Goal: Information Seeking & Learning: Learn about a topic

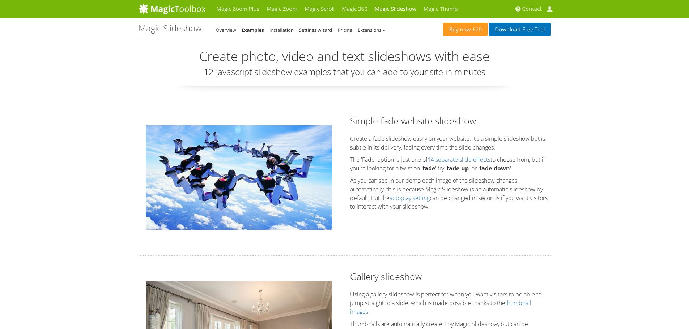
click at [251, 188] on img at bounding box center [239, 177] width 186 height 104
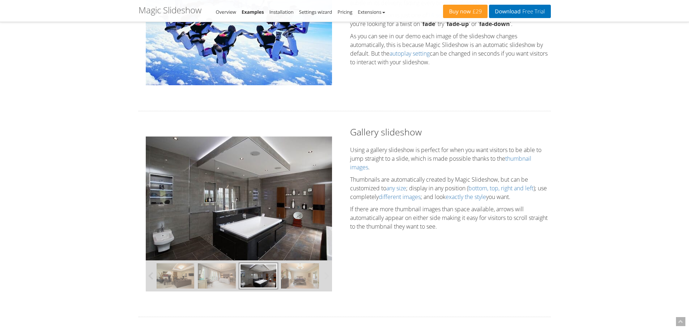
scroll to position [145, 0]
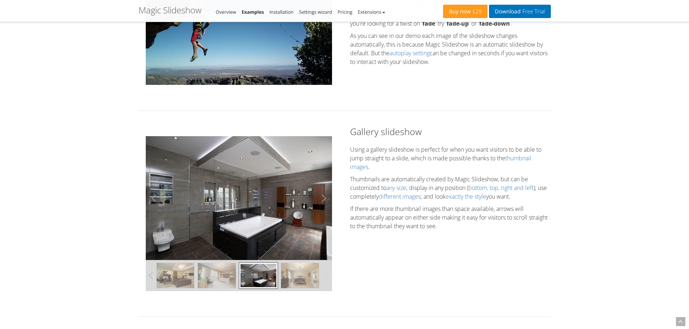
click at [244, 200] on img at bounding box center [239, 198] width 186 height 124
click at [269, 201] on img at bounding box center [239, 198] width 186 height 124
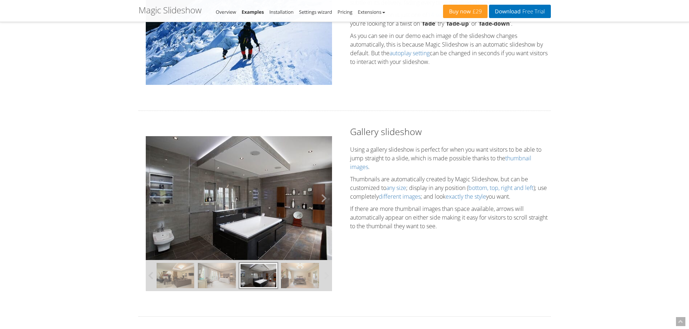
click at [321, 200] on button at bounding box center [321, 198] width 22 height 124
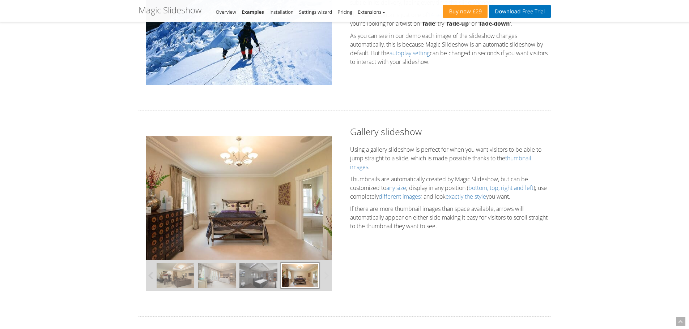
click at [321, 200] on button at bounding box center [321, 198] width 22 height 124
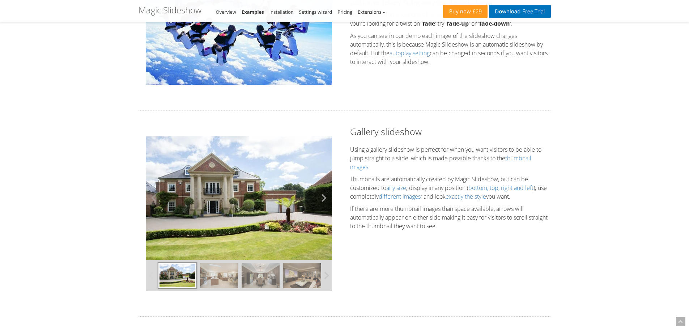
click at [321, 200] on button at bounding box center [321, 198] width 22 height 124
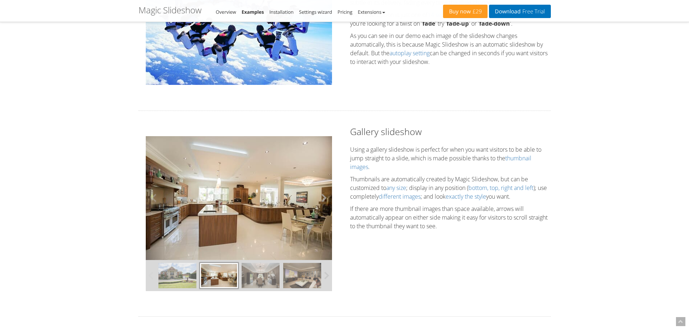
click at [321, 200] on button at bounding box center [321, 198] width 22 height 124
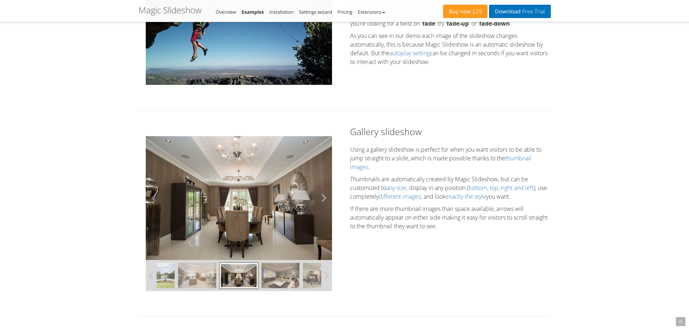
click at [321, 200] on button at bounding box center [321, 198] width 22 height 124
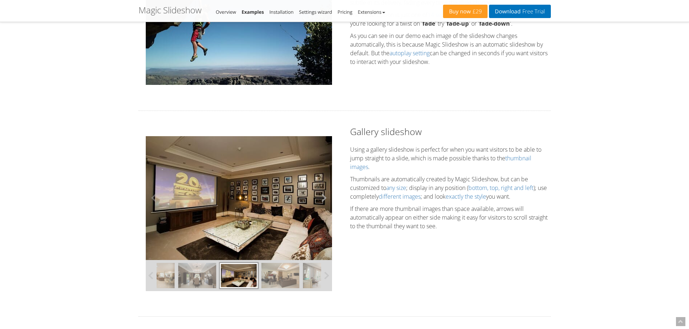
click at [321, 200] on button at bounding box center [321, 198] width 22 height 124
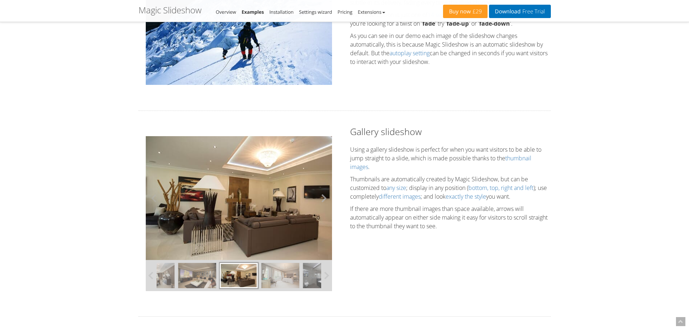
click at [321, 200] on button at bounding box center [321, 198] width 22 height 124
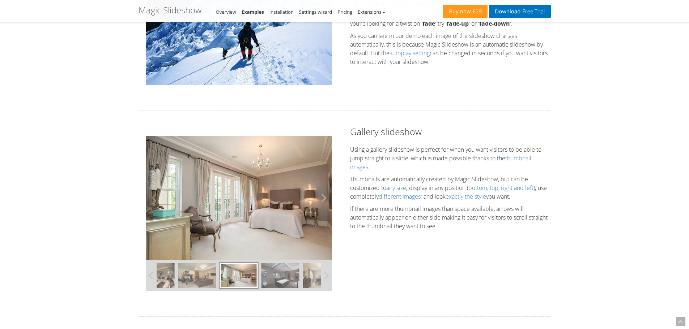
click at [321, 200] on button at bounding box center [321, 198] width 22 height 124
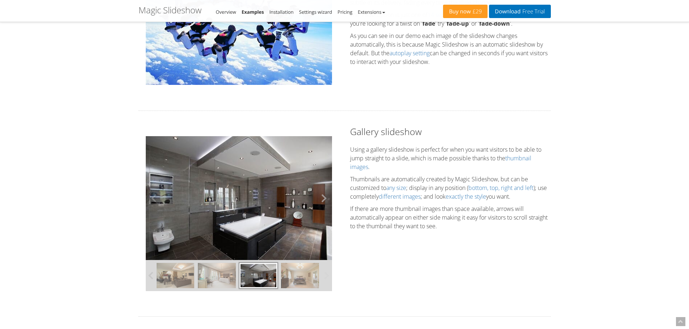
click at [321, 200] on button at bounding box center [321, 198] width 22 height 124
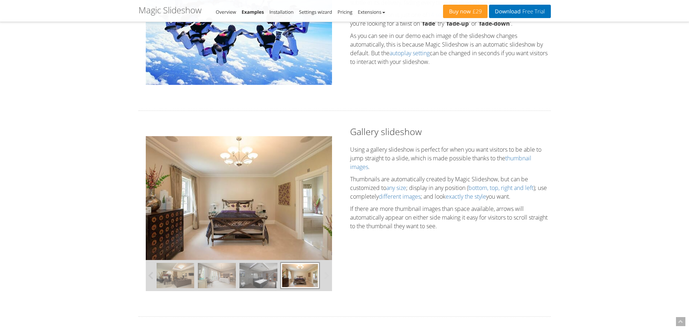
click at [321, 200] on button at bounding box center [321, 198] width 22 height 124
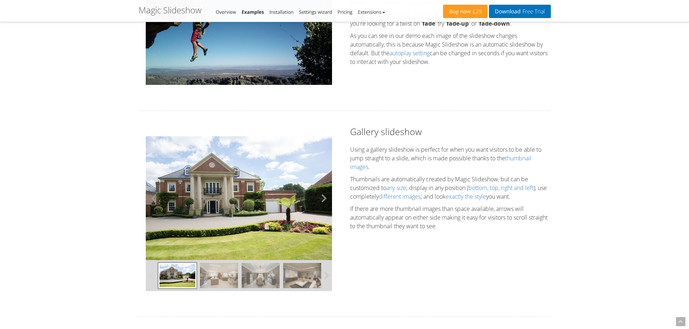
click at [321, 200] on button at bounding box center [321, 198] width 22 height 124
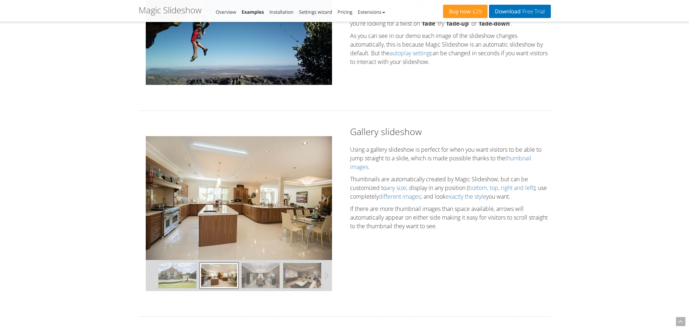
click at [321, 200] on button at bounding box center [321, 198] width 22 height 124
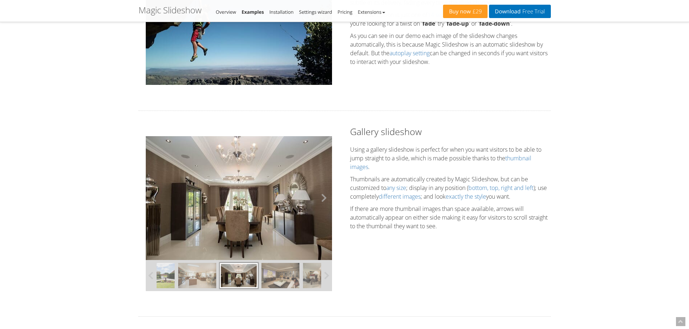
click at [321, 200] on button at bounding box center [321, 198] width 22 height 124
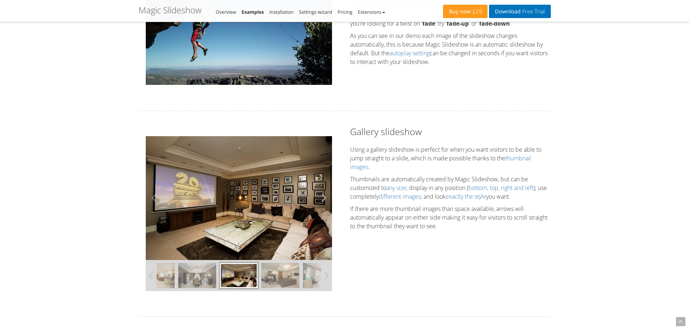
click at [321, 200] on button at bounding box center [321, 198] width 22 height 124
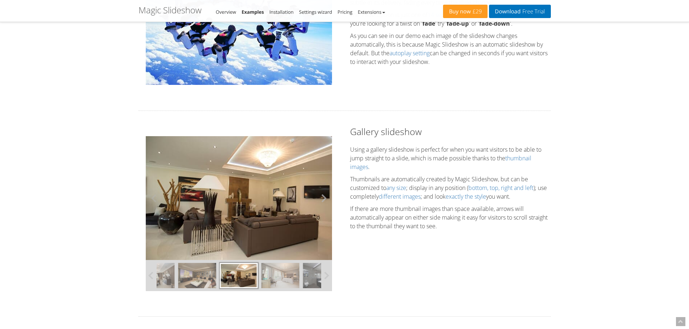
click at [321, 200] on button at bounding box center [321, 198] width 22 height 124
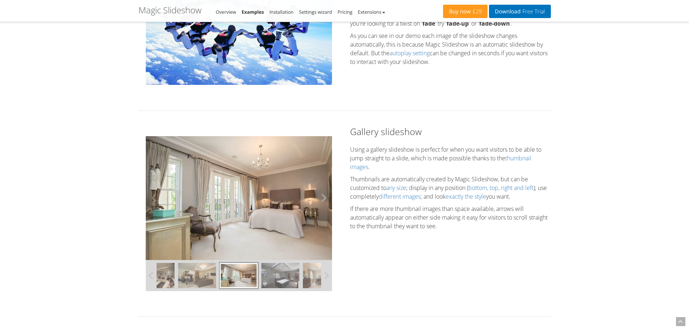
click at [321, 200] on button at bounding box center [321, 198] width 22 height 124
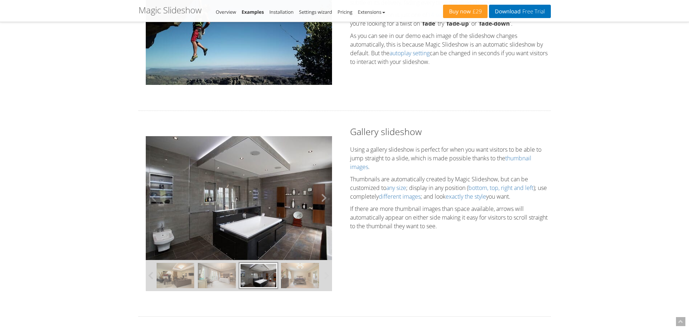
click at [321, 200] on button at bounding box center [321, 198] width 22 height 124
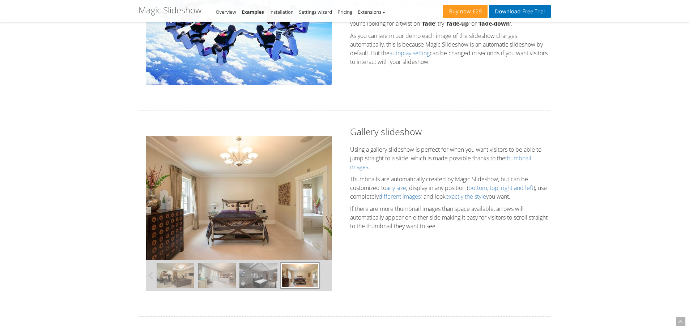
click at [324, 199] on button at bounding box center [321, 198] width 22 height 124
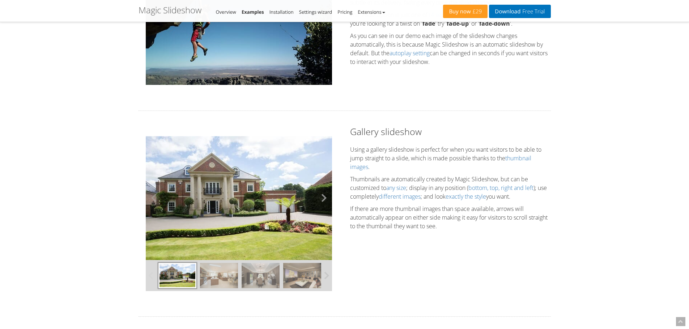
click at [324, 199] on button at bounding box center [321, 198] width 22 height 124
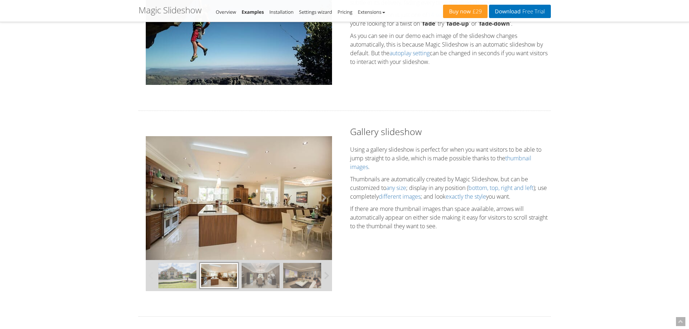
click at [324, 199] on button at bounding box center [321, 198] width 22 height 124
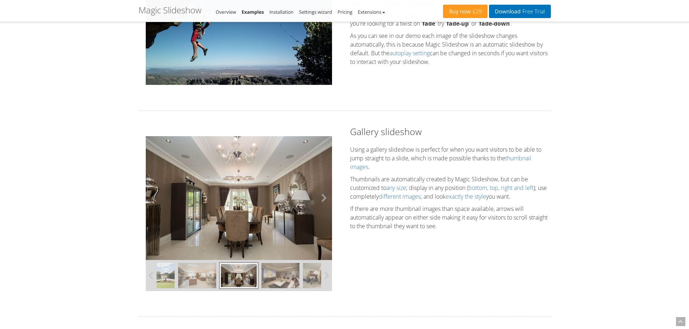
click at [324, 199] on button at bounding box center [321, 198] width 22 height 124
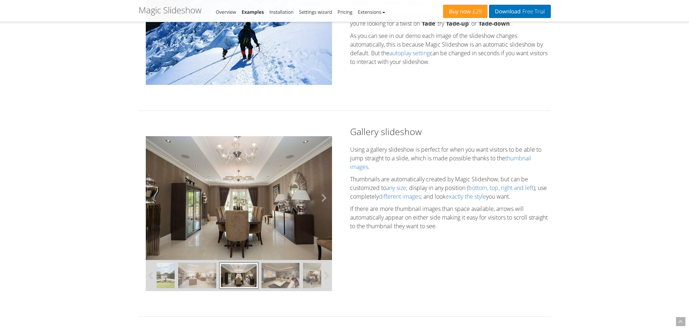
click at [324, 199] on button at bounding box center [321, 198] width 22 height 124
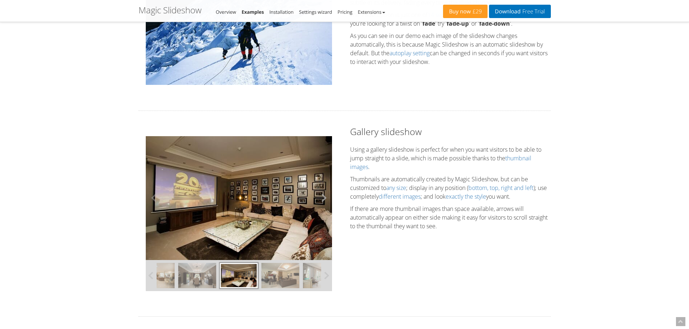
click at [324, 199] on button at bounding box center [321, 198] width 22 height 124
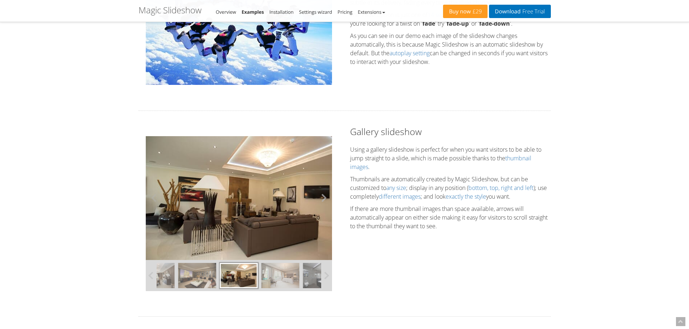
click at [324, 199] on button at bounding box center [321, 198] width 22 height 124
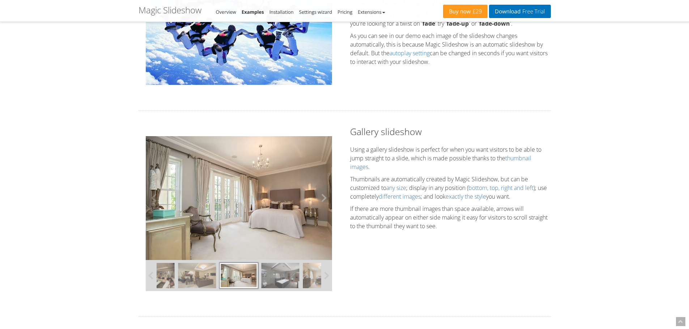
click at [324, 199] on button at bounding box center [321, 198] width 22 height 124
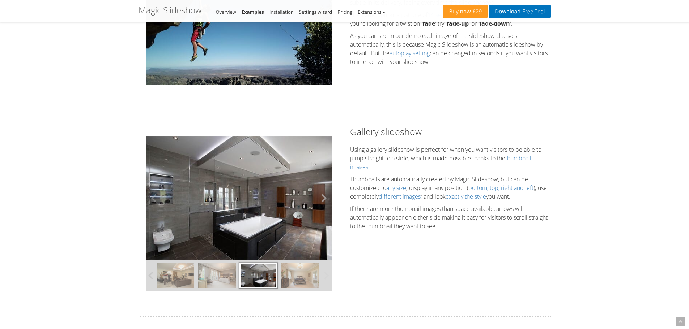
click at [324, 199] on button at bounding box center [321, 198] width 22 height 124
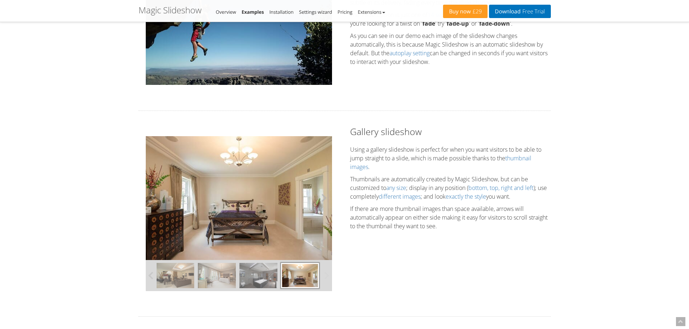
click at [324, 199] on button at bounding box center [321, 198] width 22 height 124
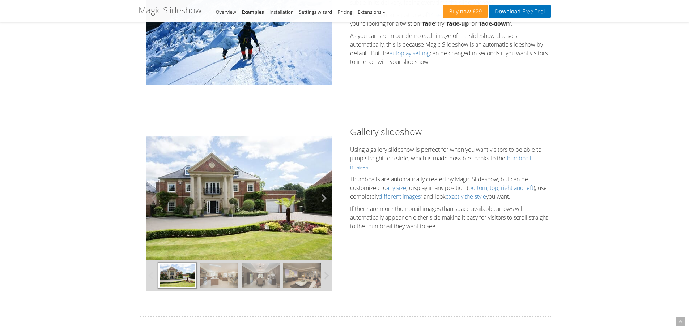
click at [324, 199] on button at bounding box center [321, 198] width 22 height 124
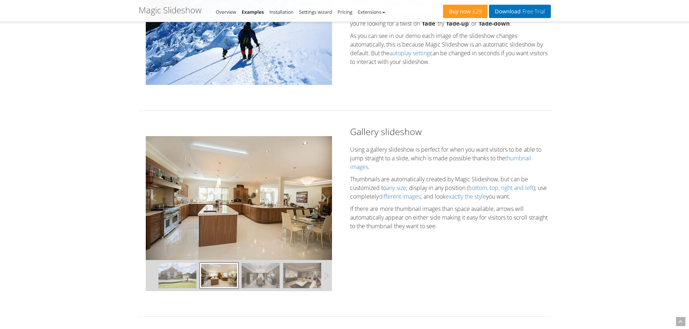
click at [324, 199] on button at bounding box center [321, 198] width 22 height 124
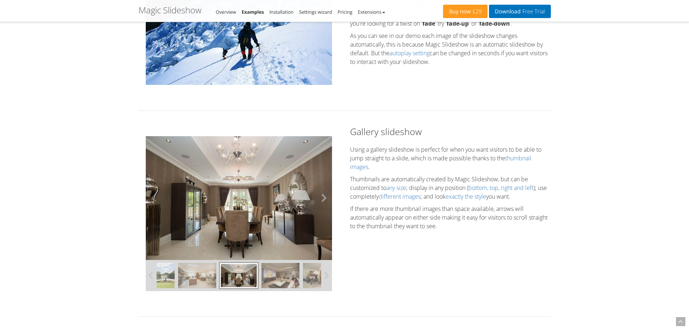
click at [324, 199] on button at bounding box center [321, 198] width 22 height 124
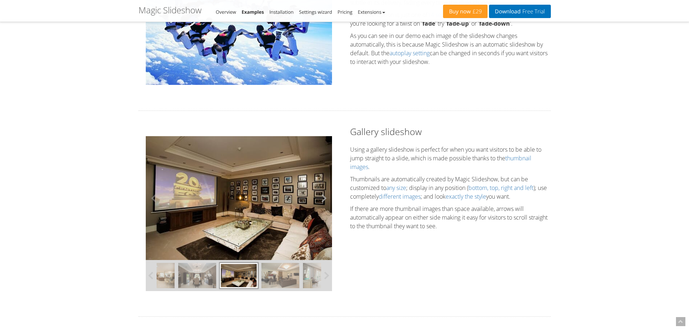
click at [324, 199] on button at bounding box center [321, 198] width 22 height 124
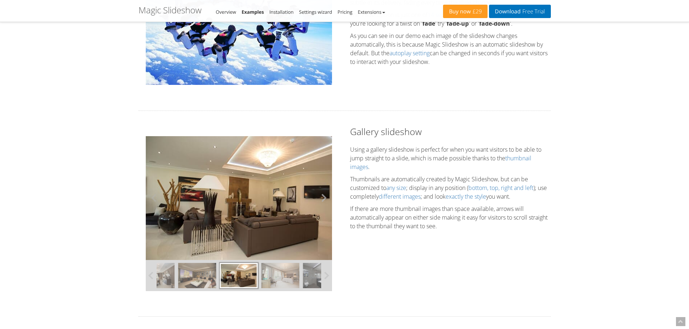
click at [324, 199] on button at bounding box center [321, 198] width 22 height 124
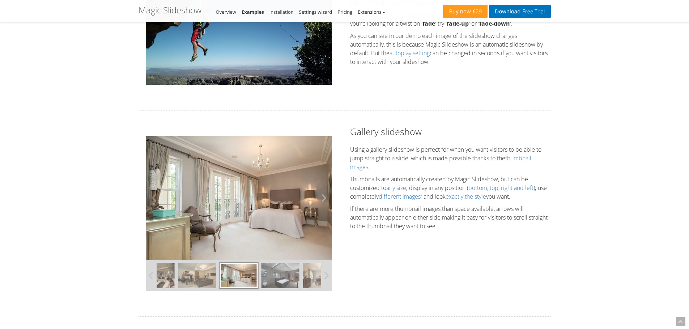
click at [324, 199] on button at bounding box center [321, 198] width 22 height 124
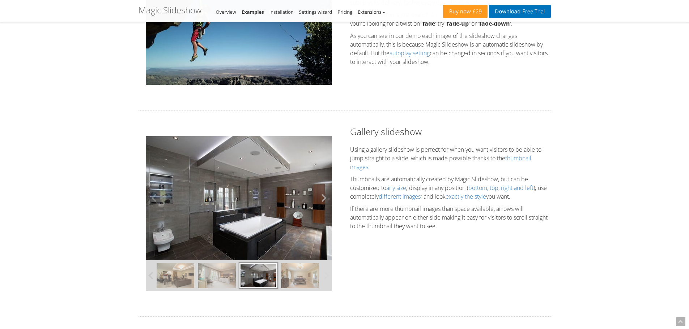
click at [324, 199] on button at bounding box center [321, 198] width 22 height 124
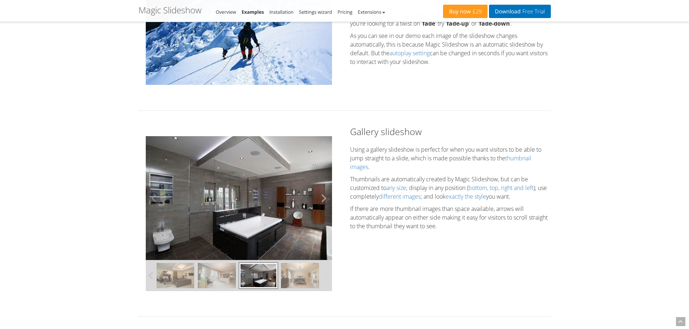
click at [324, 199] on button at bounding box center [321, 198] width 22 height 124
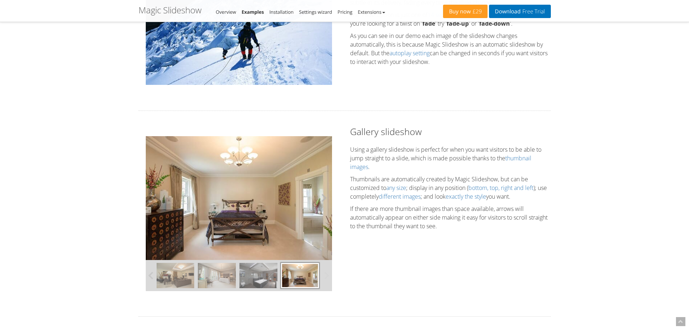
click at [324, 199] on button at bounding box center [321, 198] width 22 height 124
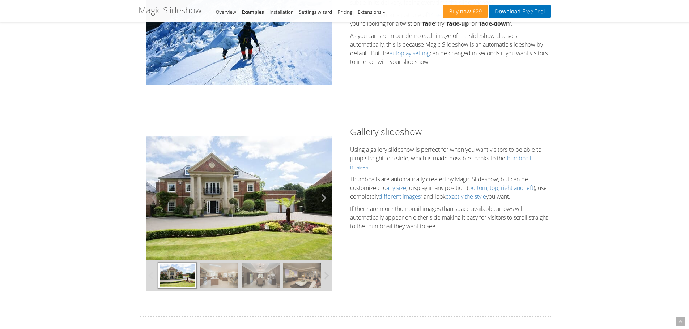
click at [324, 199] on button at bounding box center [321, 198] width 22 height 124
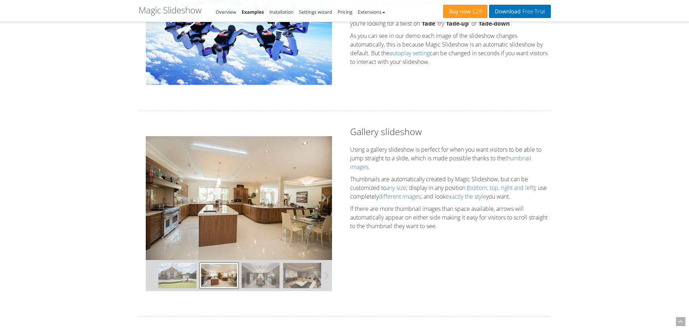
click at [324, 199] on button at bounding box center [321, 198] width 22 height 124
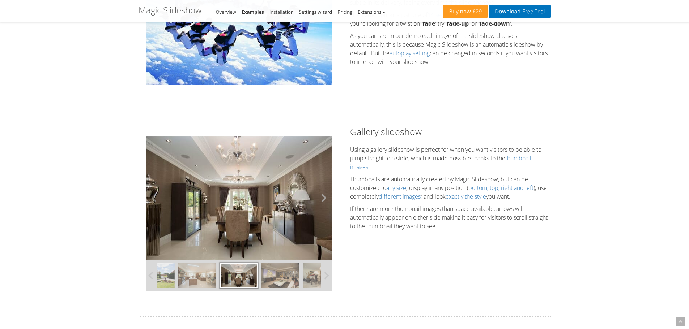
click at [324, 199] on button at bounding box center [321, 198] width 22 height 124
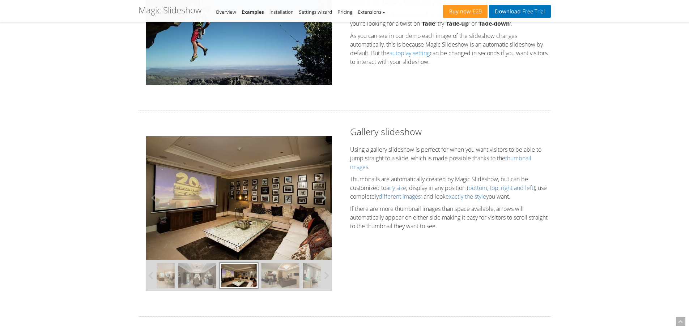
click at [324, 199] on button at bounding box center [321, 198] width 22 height 124
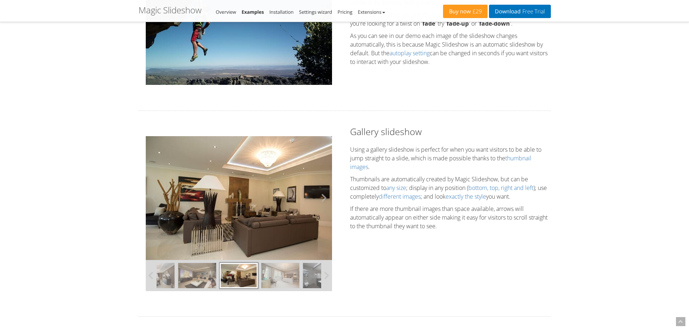
click at [324, 199] on button at bounding box center [321, 198] width 22 height 124
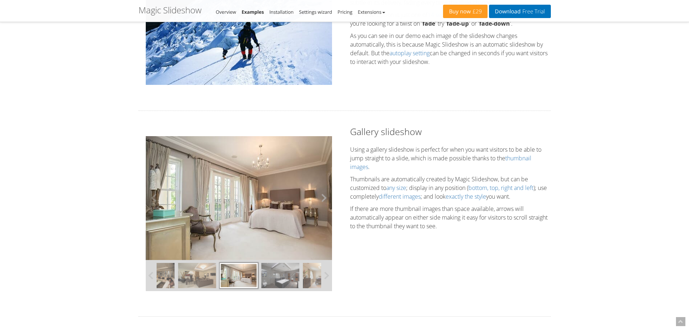
click at [324, 199] on button at bounding box center [321, 198] width 22 height 124
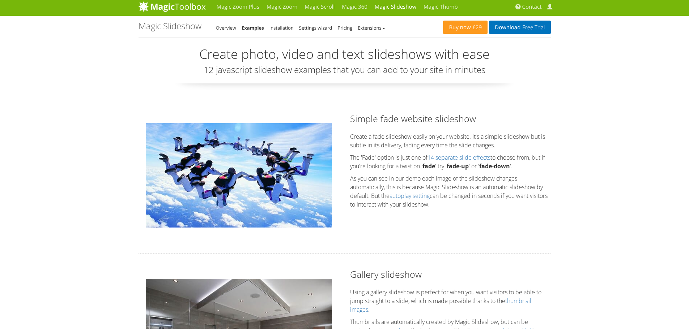
scroll to position [0, 0]
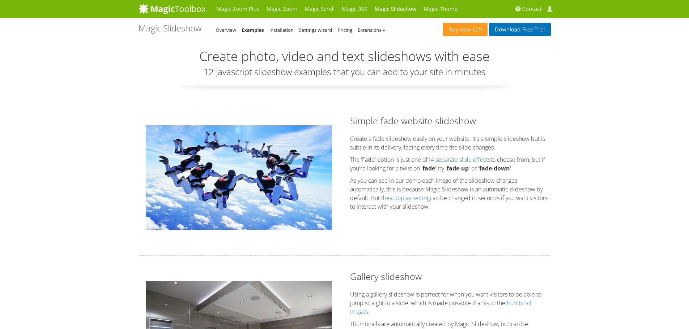
click at [281, 195] on img at bounding box center [239, 177] width 186 height 104
click at [266, 197] on img at bounding box center [239, 177] width 186 height 104
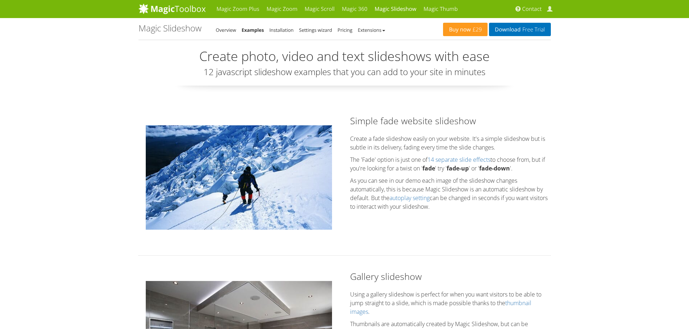
drag, startPoint x: 349, startPoint y: 138, endPoint x: 478, endPoint y: 213, distance: 149.0
click at [478, 213] on div "Simple fade website slideshow Create a fade slideshow easily on your website. I…" at bounding box center [449, 165] width 211 height 100
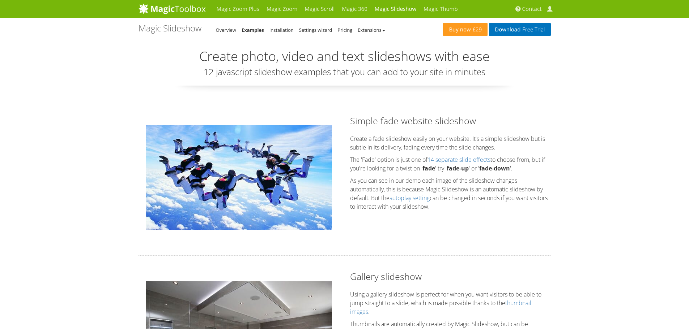
click at [478, 213] on div "Simple fade website slideshow Create a fade slideshow easily on your website. I…" at bounding box center [449, 165] width 211 height 100
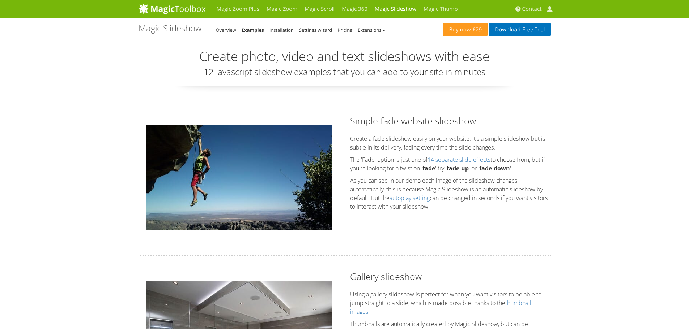
drag, startPoint x: 348, startPoint y: 116, endPoint x: 497, endPoint y: 213, distance: 177.5
click at [497, 213] on div "Simple fade website slideshow Create a fade slideshow easily on your website. I…" at bounding box center [449, 165] width 211 height 100
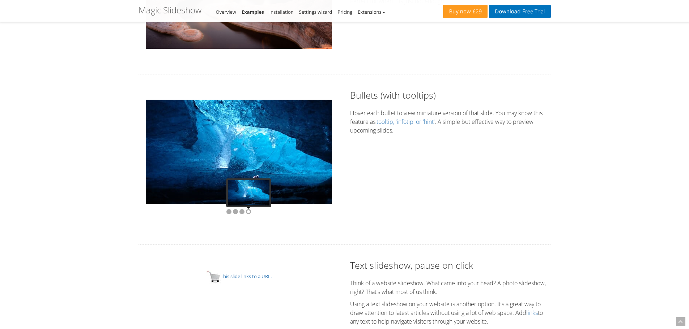
scroll to position [1229, 0]
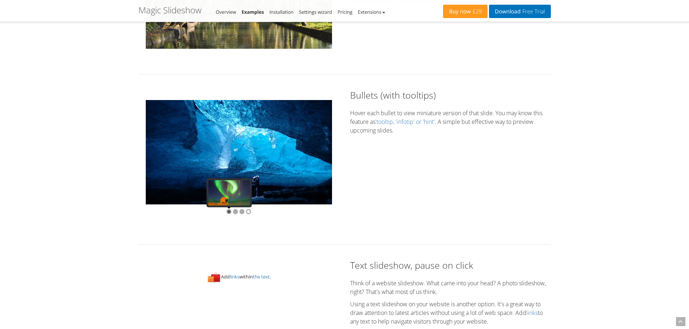
click at [228, 210] on div at bounding box center [228, 211] width 5 height 5
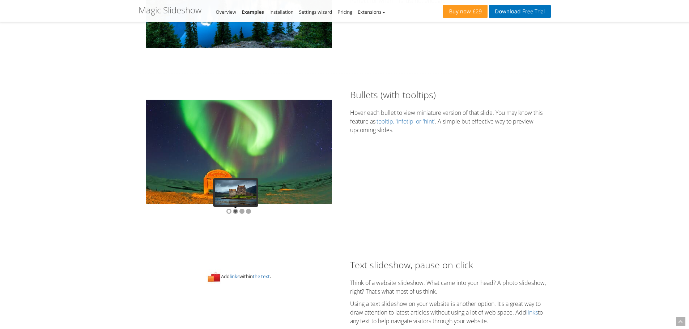
click at [236, 210] on div at bounding box center [235, 211] width 5 height 5
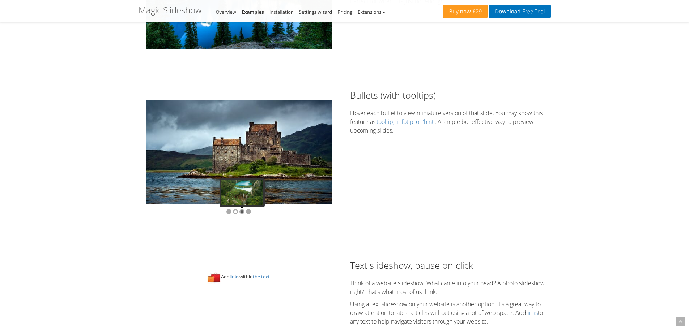
click at [243, 210] on div at bounding box center [241, 211] width 5 height 5
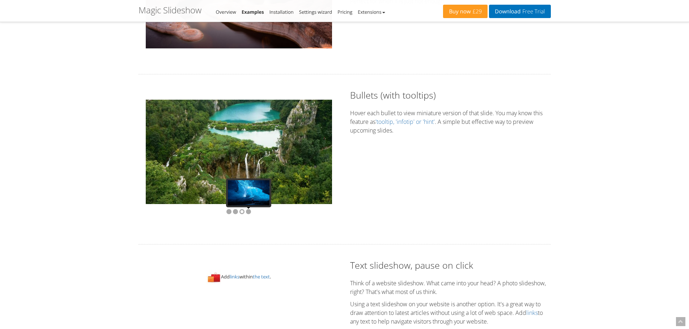
click at [251, 211] on div at bounding box center [239, 212] width 186 height 14
click at [248, 213] on div at bounding box center [248, 211] width 5 height 5
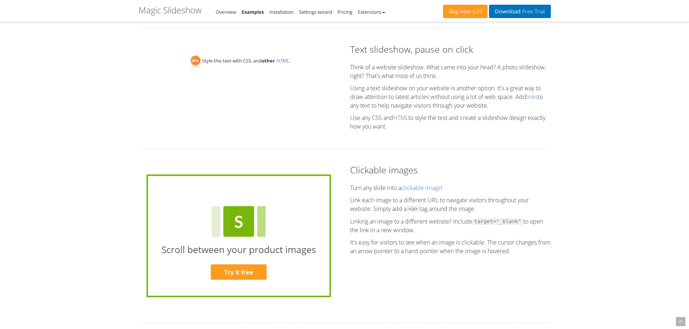
scroll to position [1446, 0]
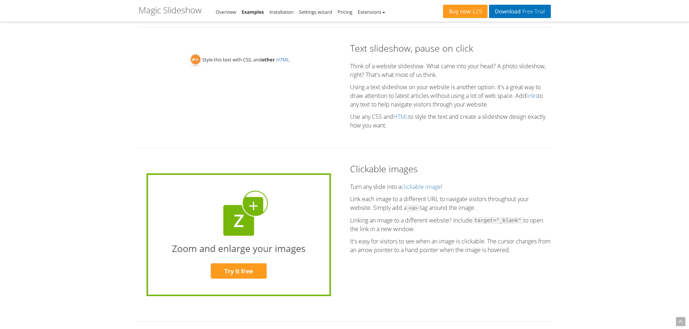
click at [235, 59] on span "Style this text with CSS, and other HTML ." at bounding box center [246, 59] width 88 height 7
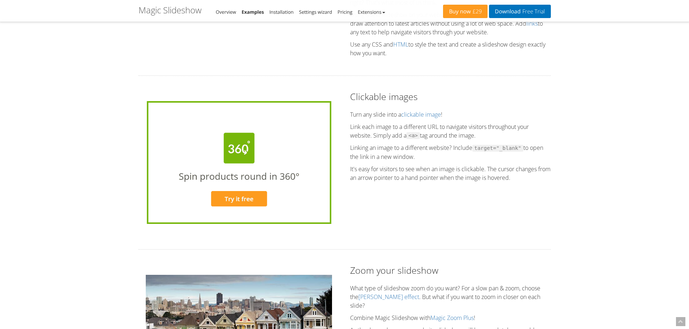
scroll to position [1518, 0]
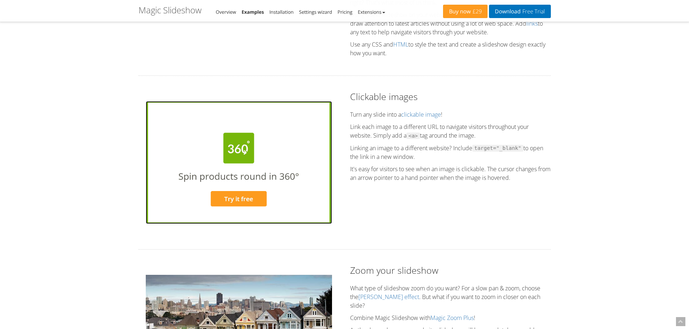
click at [246, 142] on img at bounding box center [238, 162] width 184 height 123
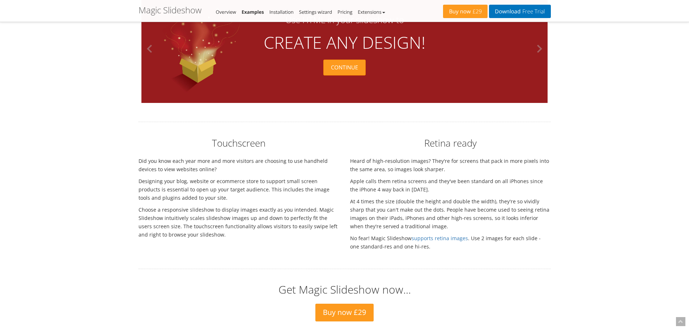
scroll to position [1880, 0]
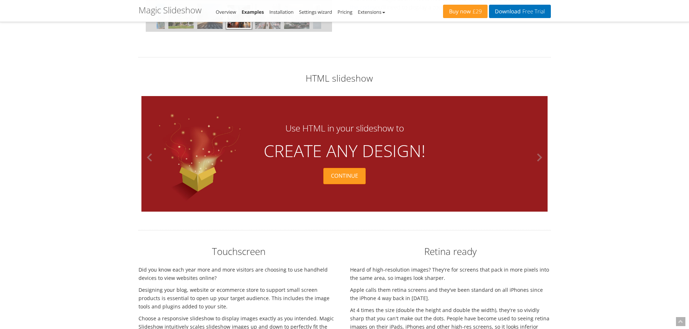
click at [539, 157] on button at bounding box center [537, 158] width 22 height 116
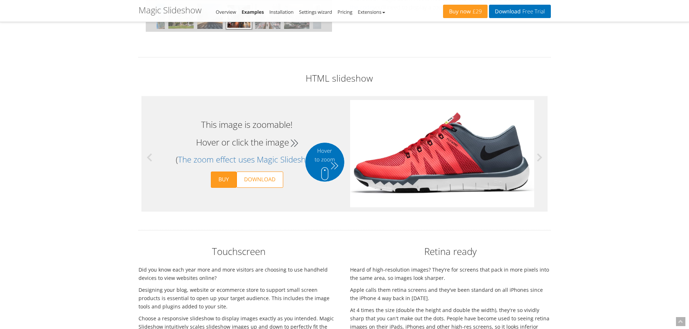
click at [539, 157] on button at bounding box center [537, 158] width 22 height 116
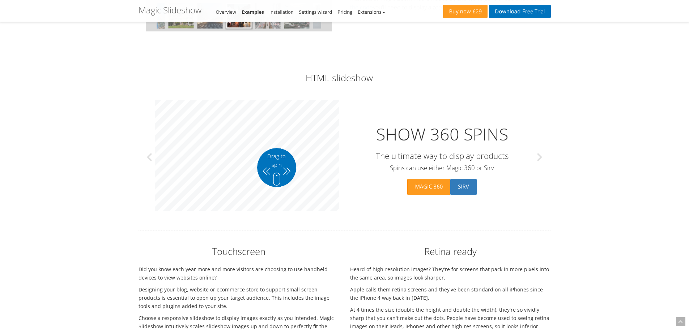
click at [539, 157] on button at bounding box center [537, 157] width 22 height 116
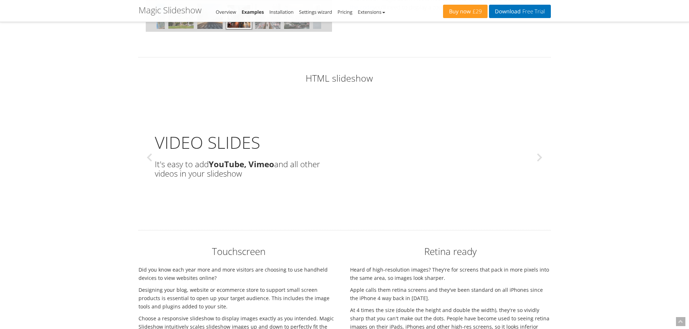
click at [539, 157] on button at bounding box center [537, 158] width 22 height 116
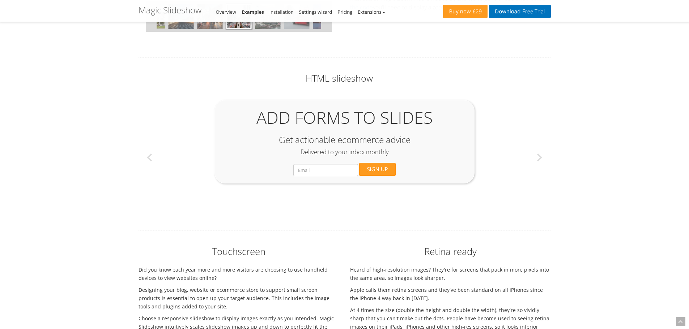
click at [539, 157] on button at bounding box center [537, 158] width 22 height 116
